Goal: Find specific page/section: Find specific page/section

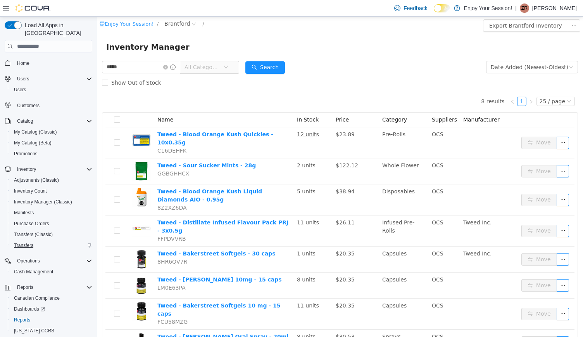
scroll to position [18, 0]
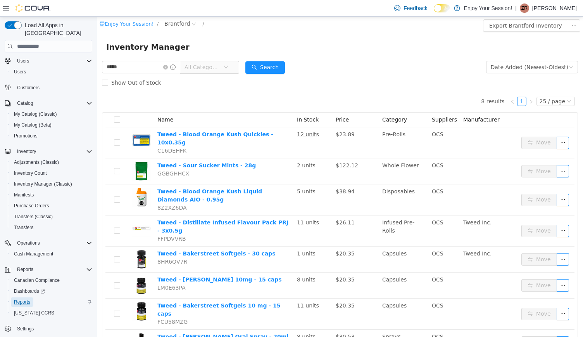
click at [23, 299] on span "Reports" at bounding box center [22, 302] width 16 height 6
